Goal: Information Seeking & Learning: Learn about a topic

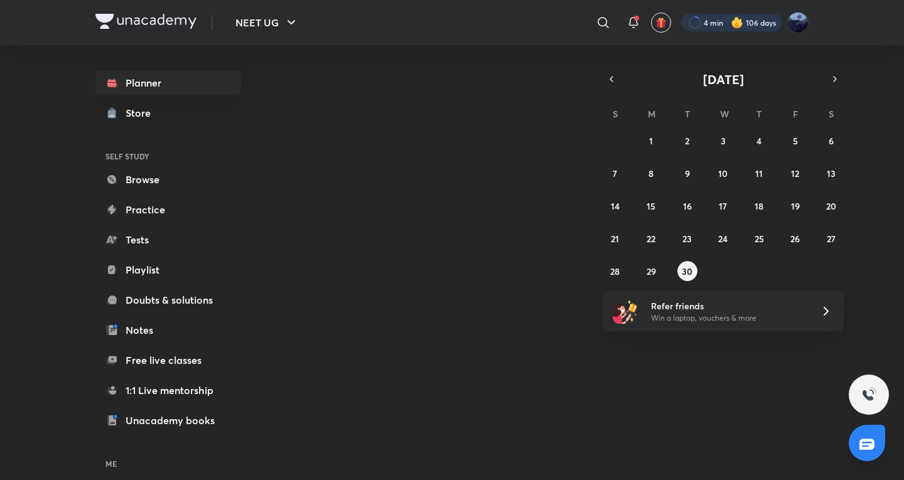
click at [765, 26] on div at bounding box center [731, 23] width 101 height 18
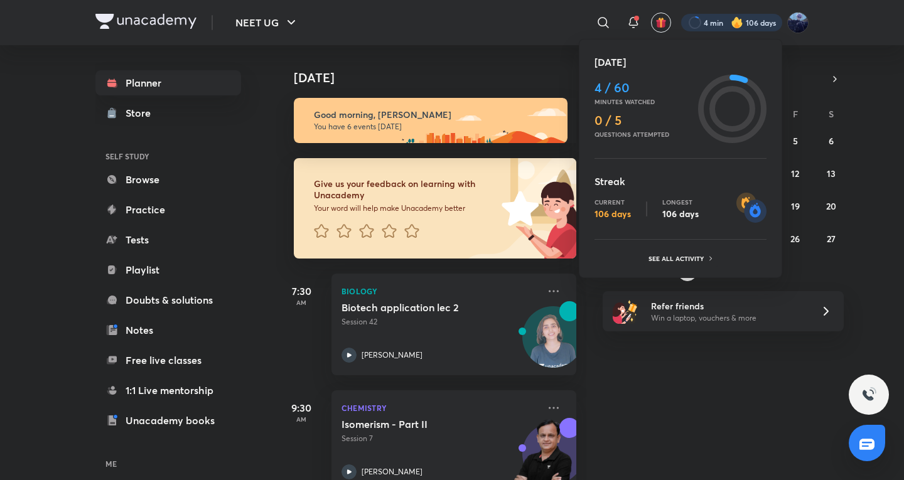
click at [673, 436] on div at bounding box center [452, 240] width 904 height 480
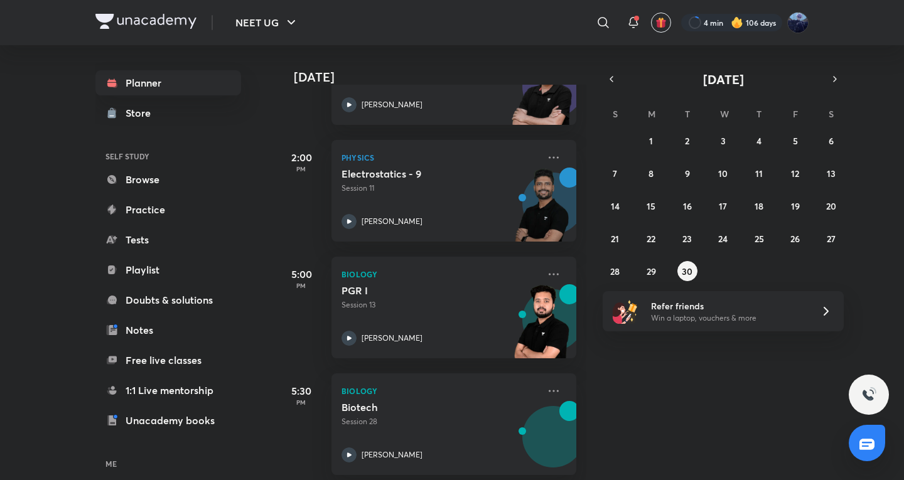
scroll to position [419, 0]
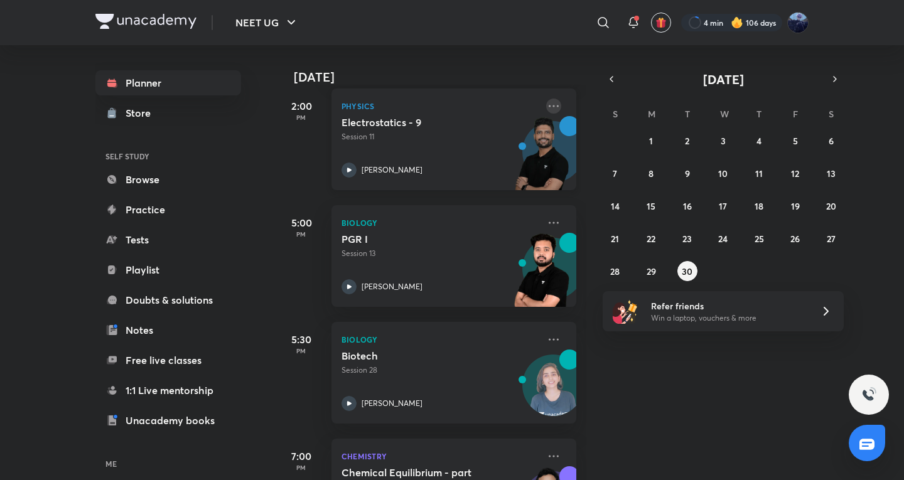
click at [547, 107] on icon at bounding box center [553, 106] width 15 height 15
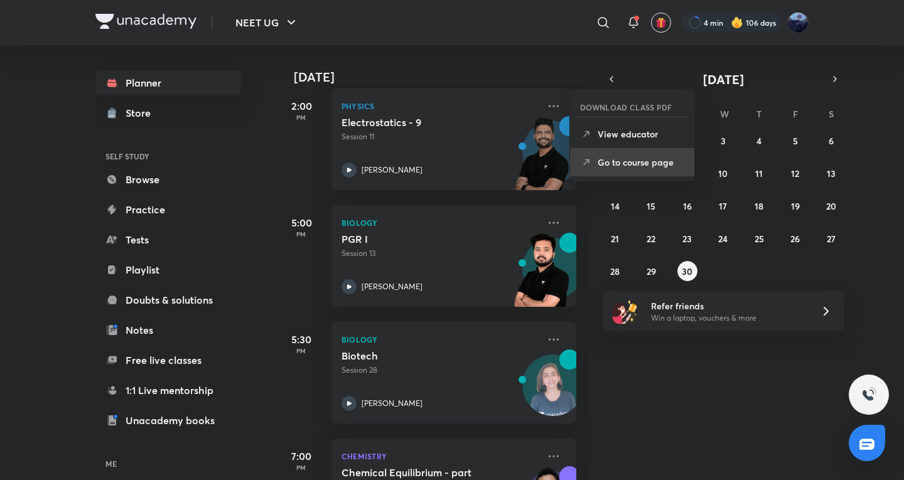
click at [615, 167] on p "Go to course page" at bounding box center [641, 162] width 87 height 13
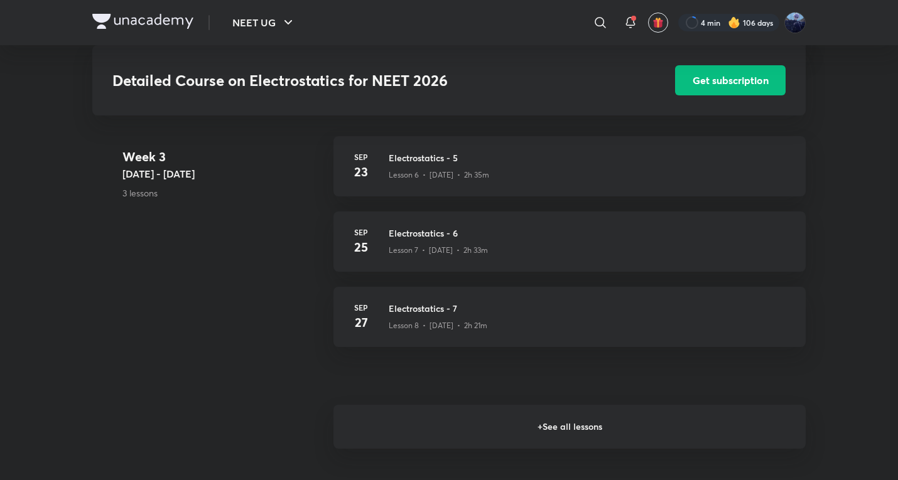
click at [470, 405] on h6 "+ See all lessons" at bounding box center [569, 427] width 472 height 44
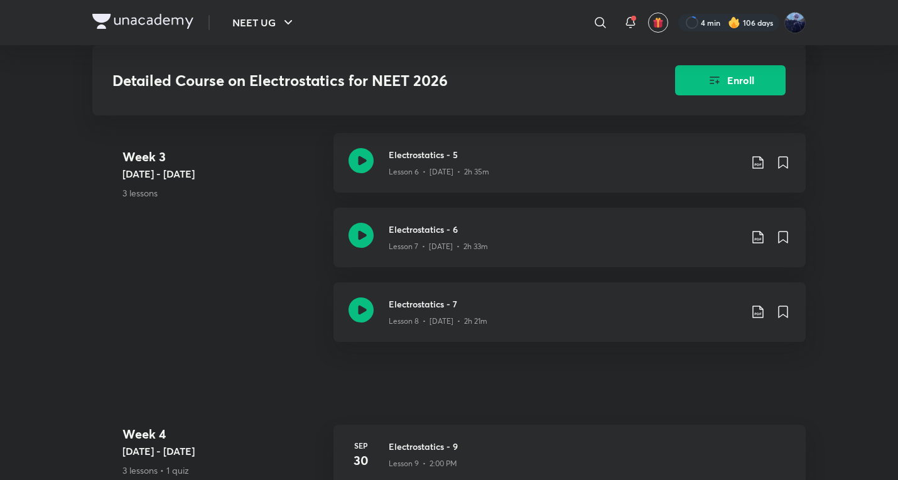
scroll to position [1044, 0]
click at [503, 313] on div "Lesson 8 • Sep 27 • 2h 21m" at bounding box center [565, 321] width 352 height 16
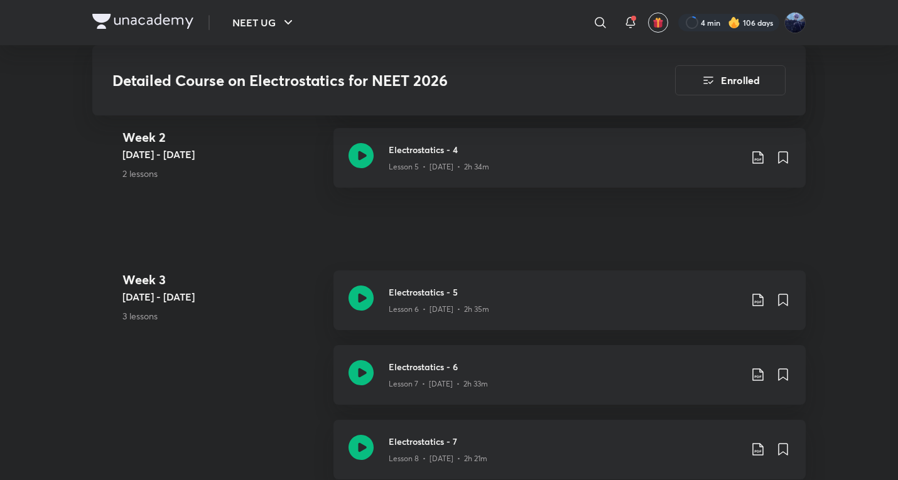
scroll to position [1253, 0]
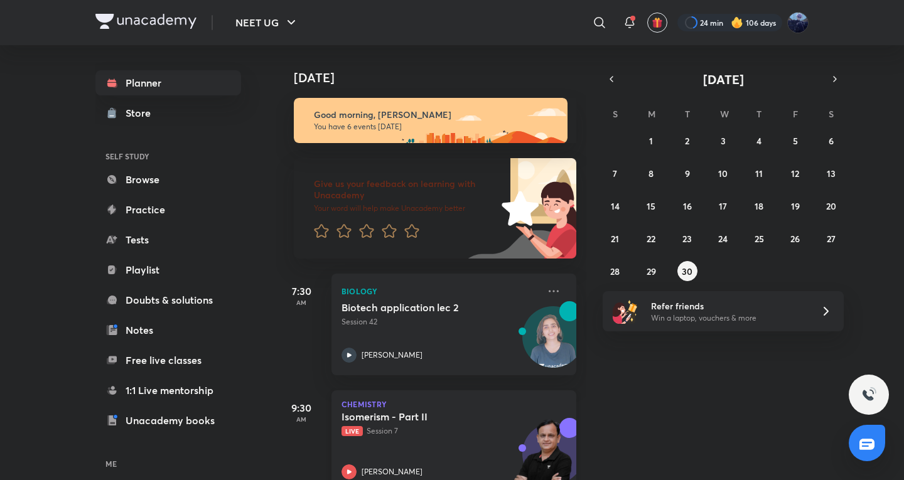
click at [423, 429] on p "Live Session 7" at bounding box center [440, 431] width 197 height 11
